Goal: Transaction & Acquisition: Book appointment/travel/reservation

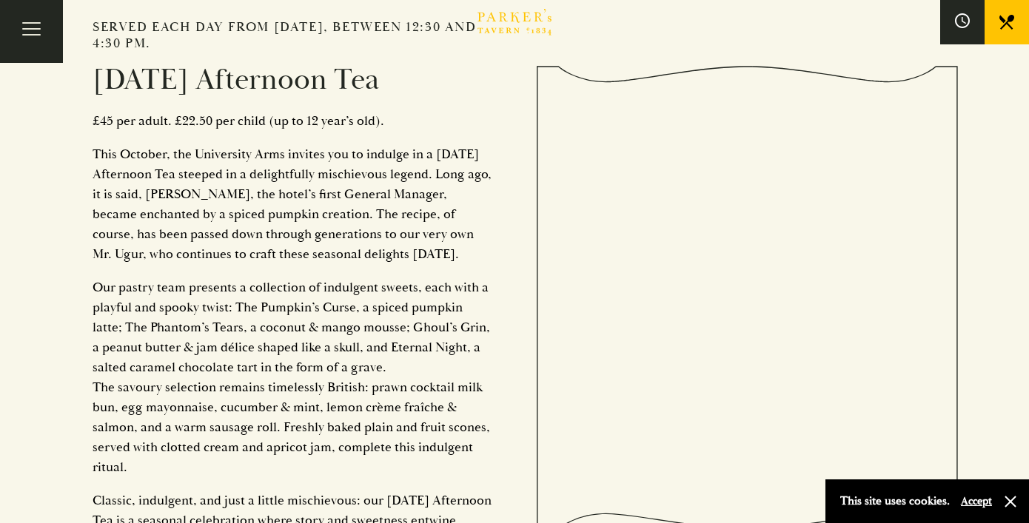
scroll to position [1661, 0]
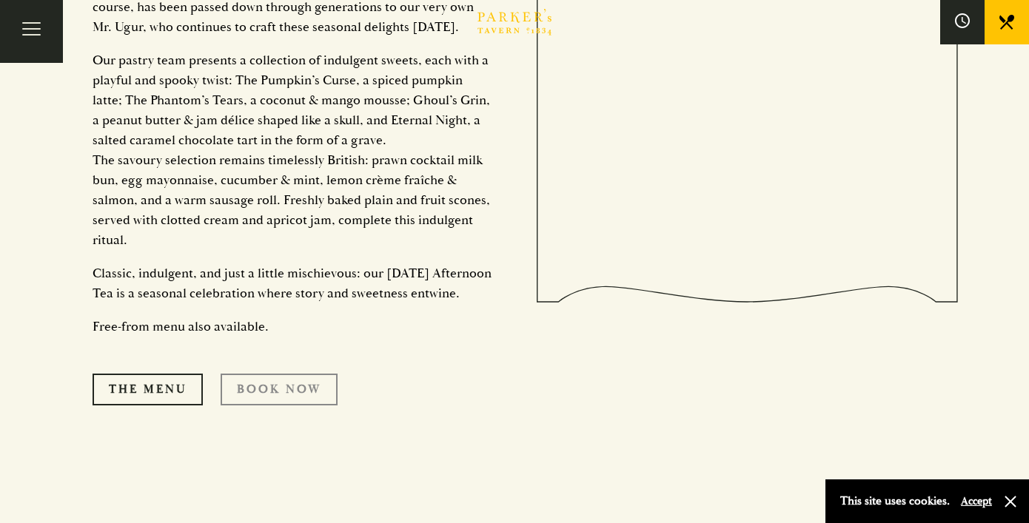
click at [264, 399] on link "Book Now" at bounding box center [279, 389] width 117 height 31
click at [172, 401] on link "The Menu" at bounding box center [148, 389] width 110 height 31
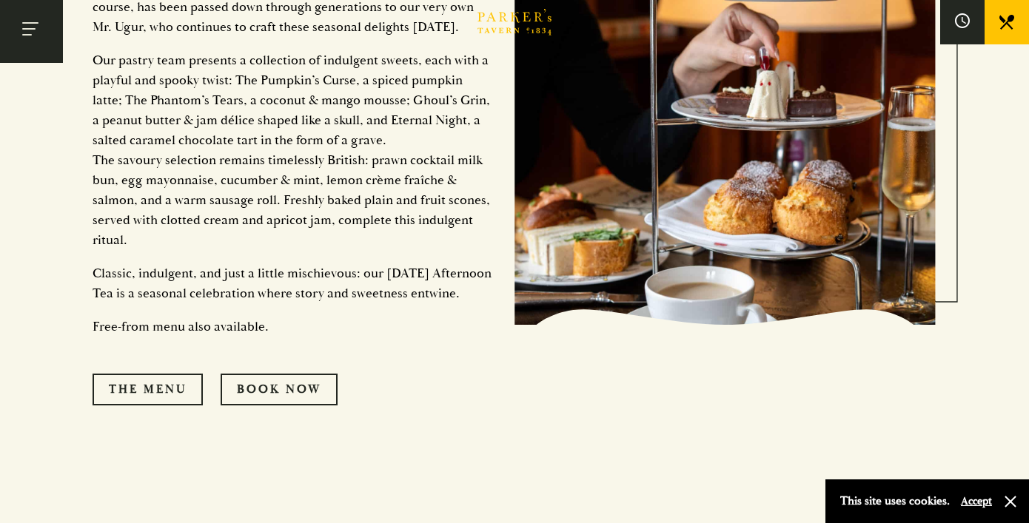
click at [45, 29] on button "Toggle navigation" at bounding box center [31, 31] width 63 height 63
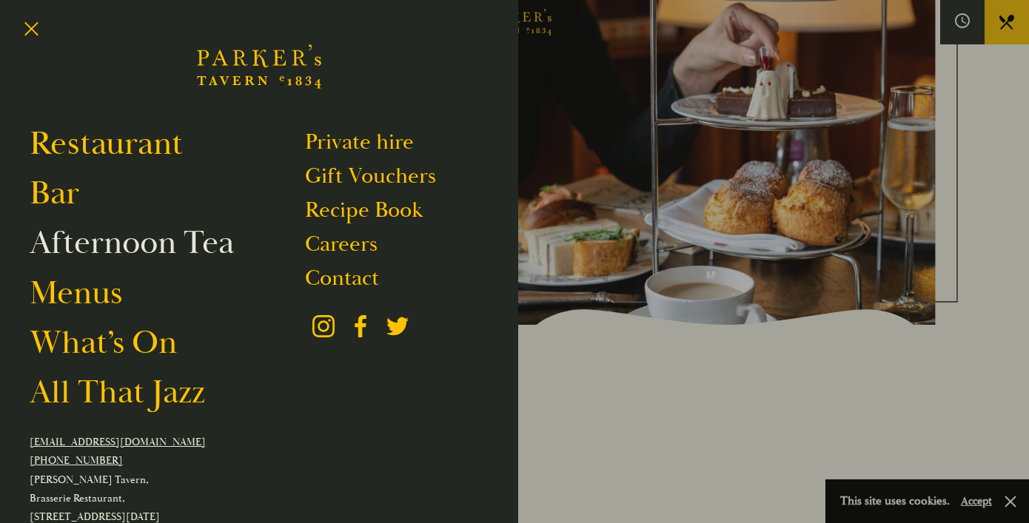
click at [138, 249] on link "Afternoon Tea" at bounding box center [132, 242] width 204 height 41
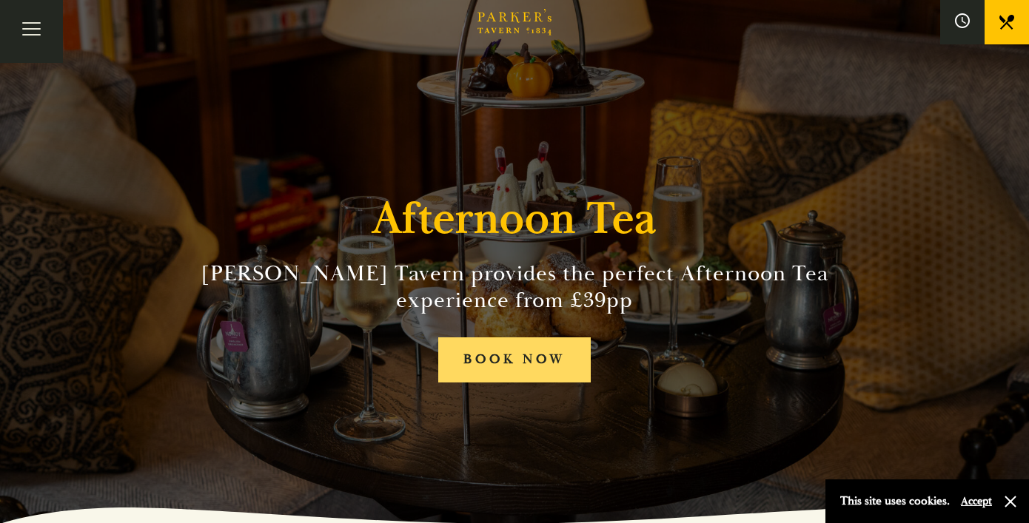
click at [543, 352] on link "BOOK NOW" at bounding box center [514, 360] width 152 height 45
